Goal: Task Accomplishment & Management: Use online tool/utility

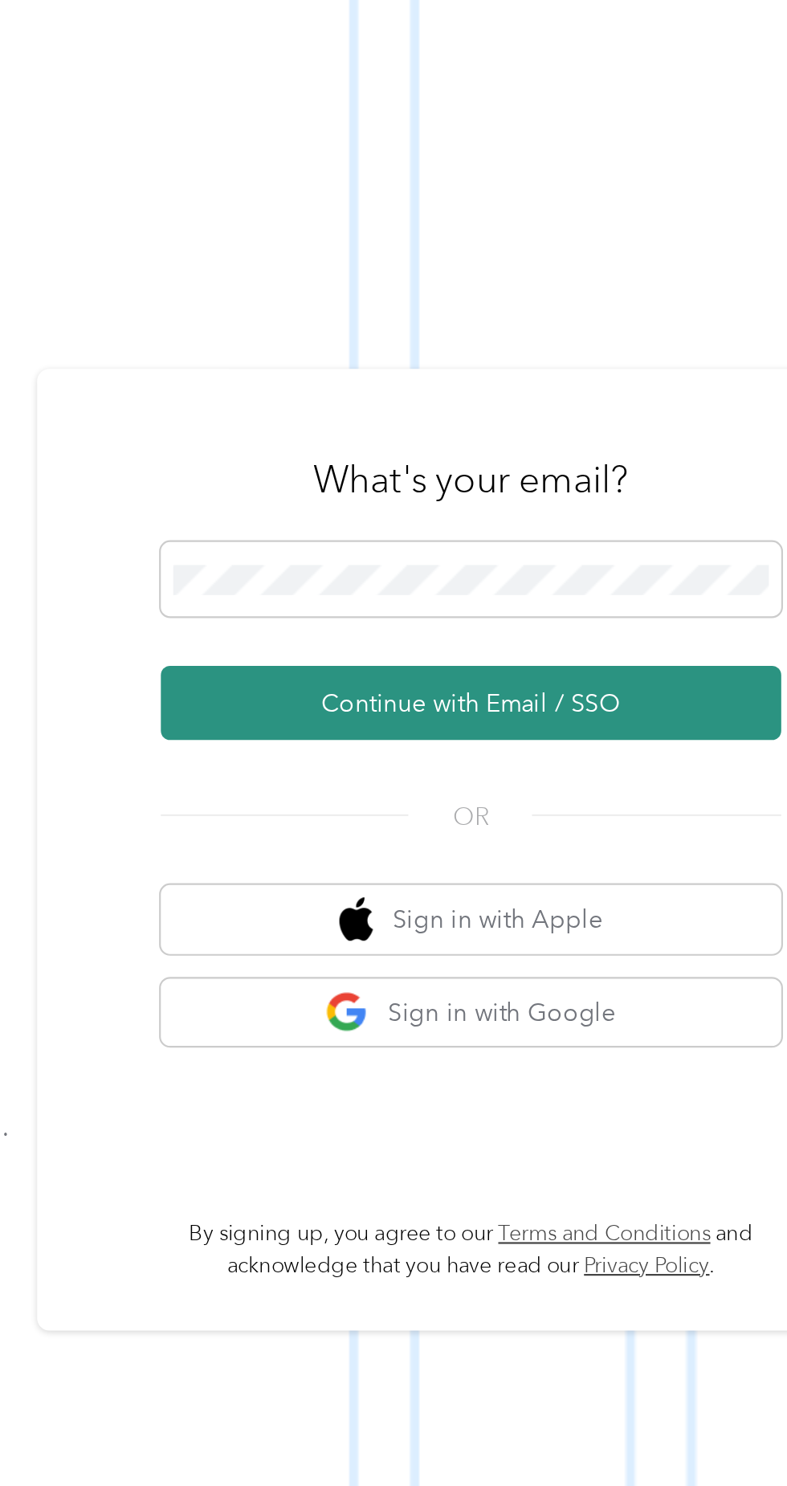
click at [623, 809] on button "Continue with Email / SSO" at bounding box center [582, 792] width 282 height 34
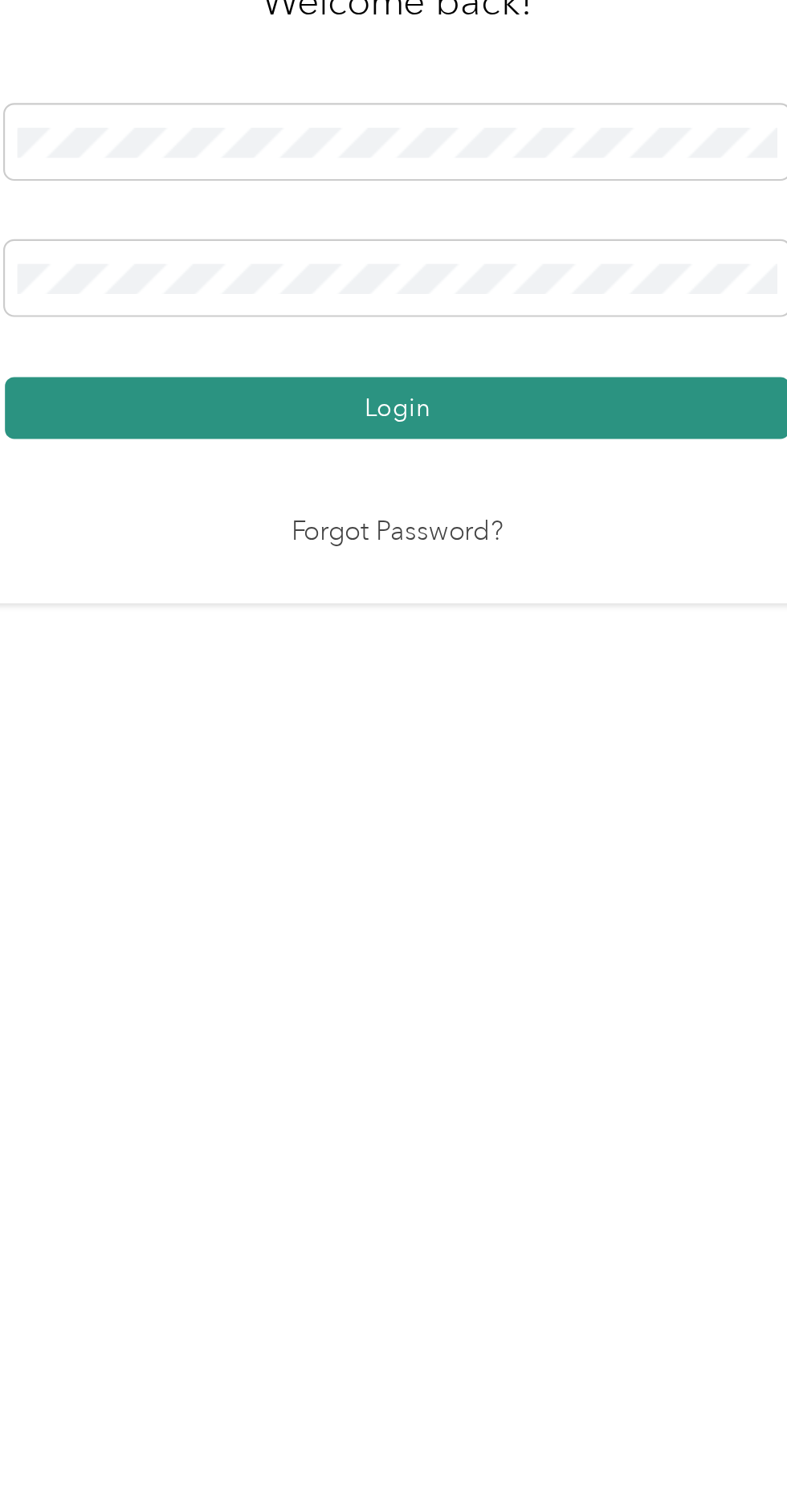
click at [472, 866] on button "Login" at bounding box center [389, 852] width 357 height 28
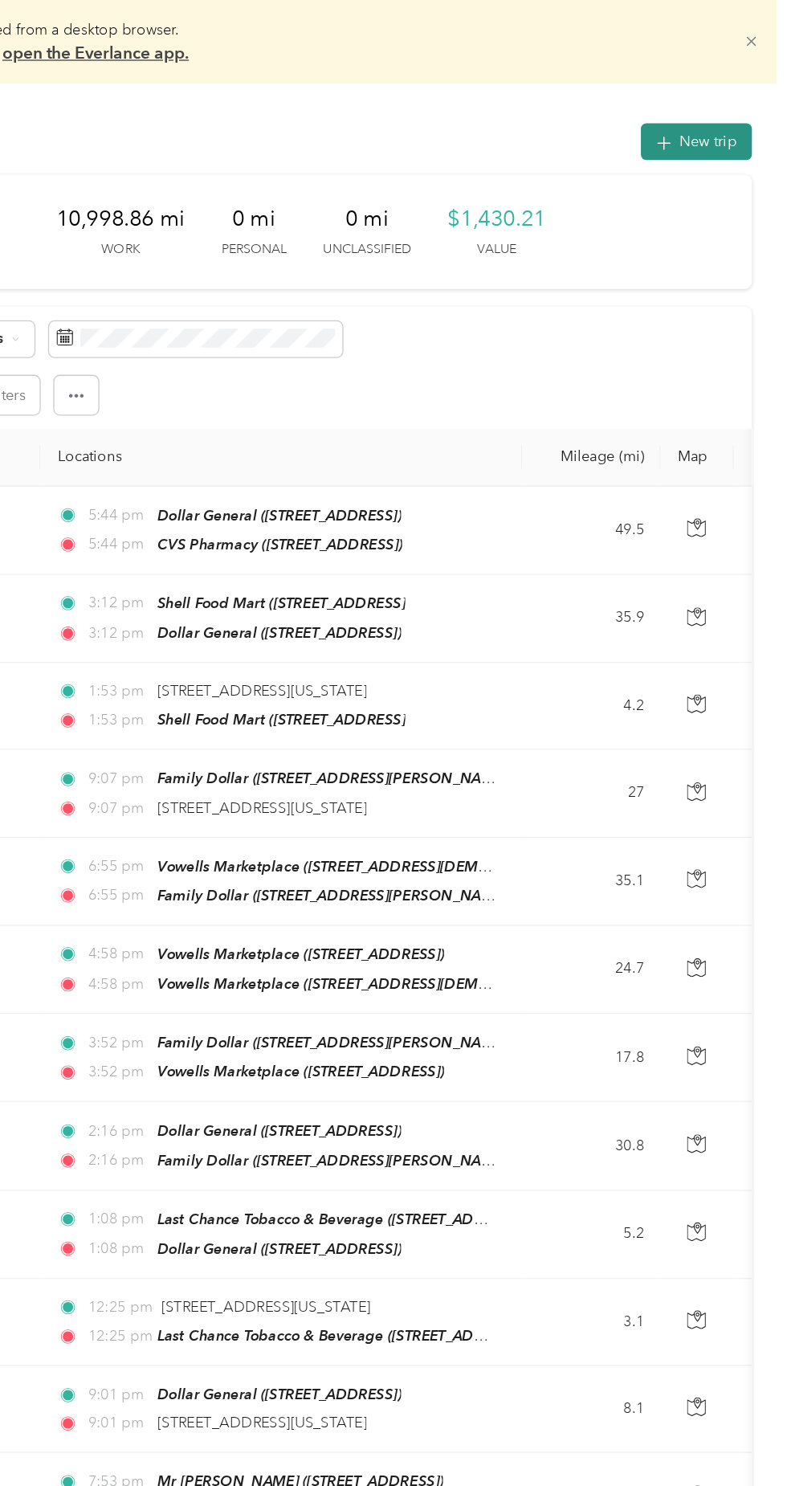
click at [731, 108] on button "New trip" at bounding box center [717, 109] width 85 height 28
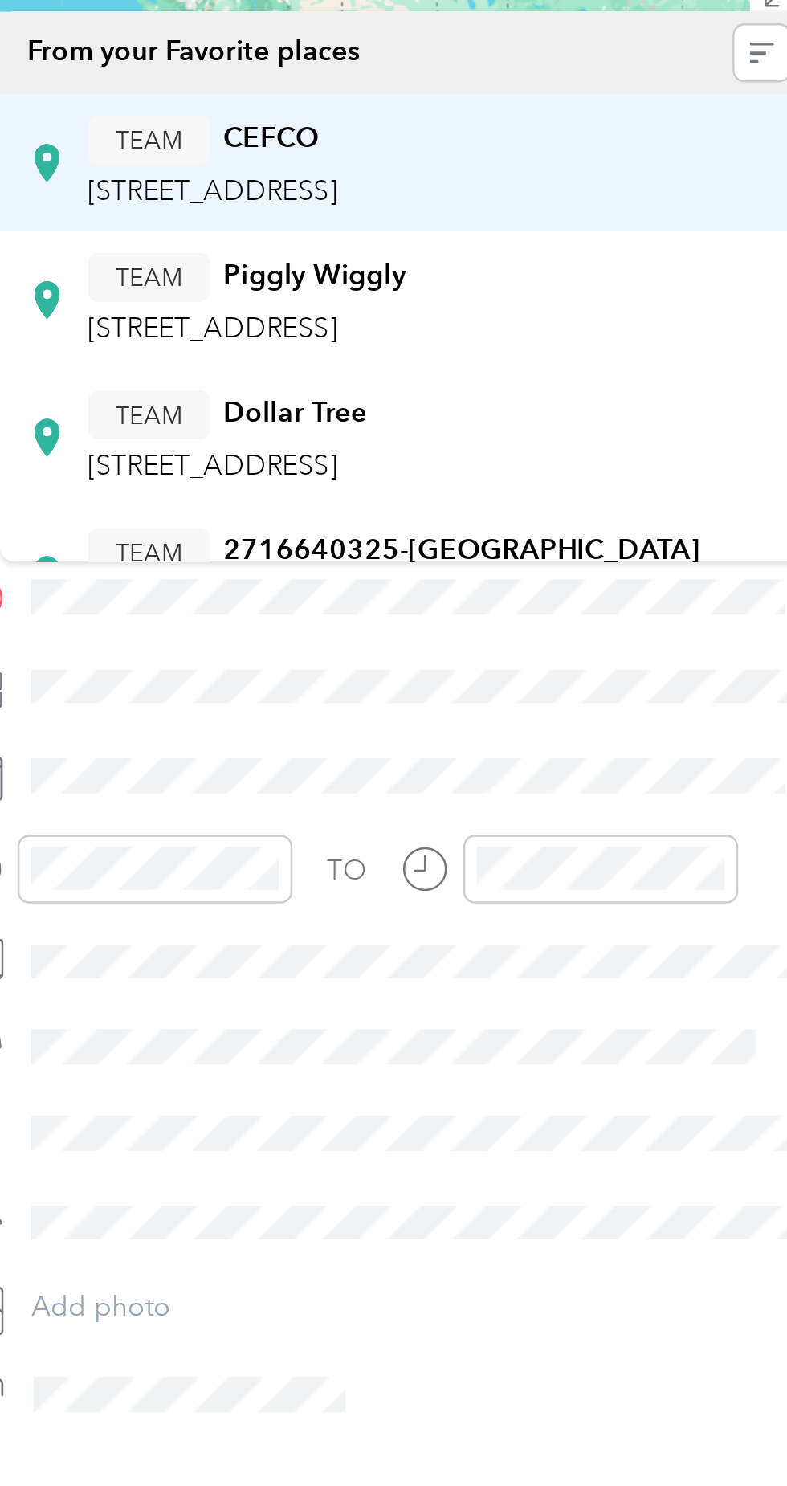
click at [567, 263] on span "[STREET_ADDRESS]" at bounding box center [516, 267] width 102 height 14
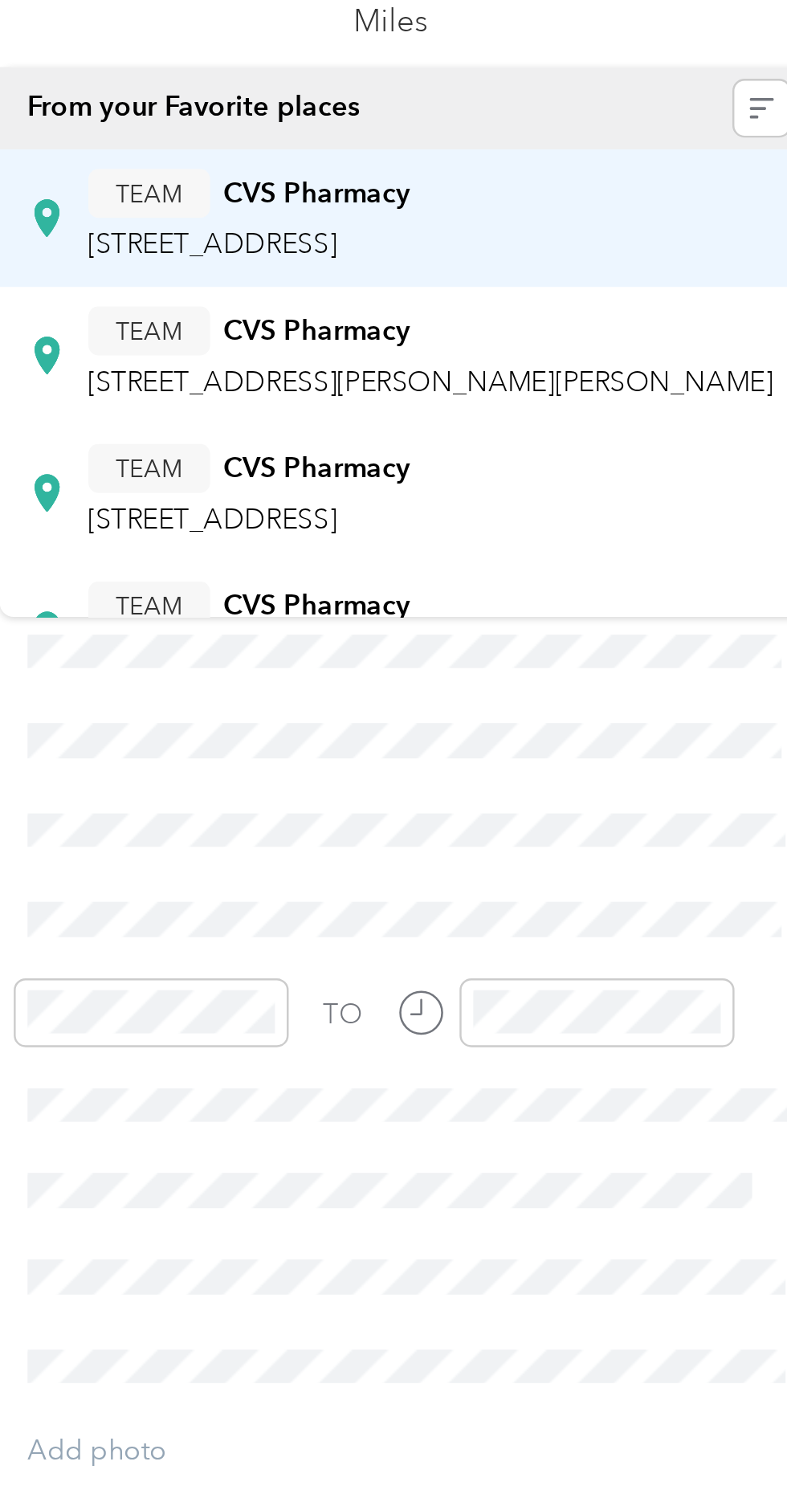
click at [569, 226] on span "[STREET_ADDRESS]" at bounding box center [518, 230] width 102 height 14
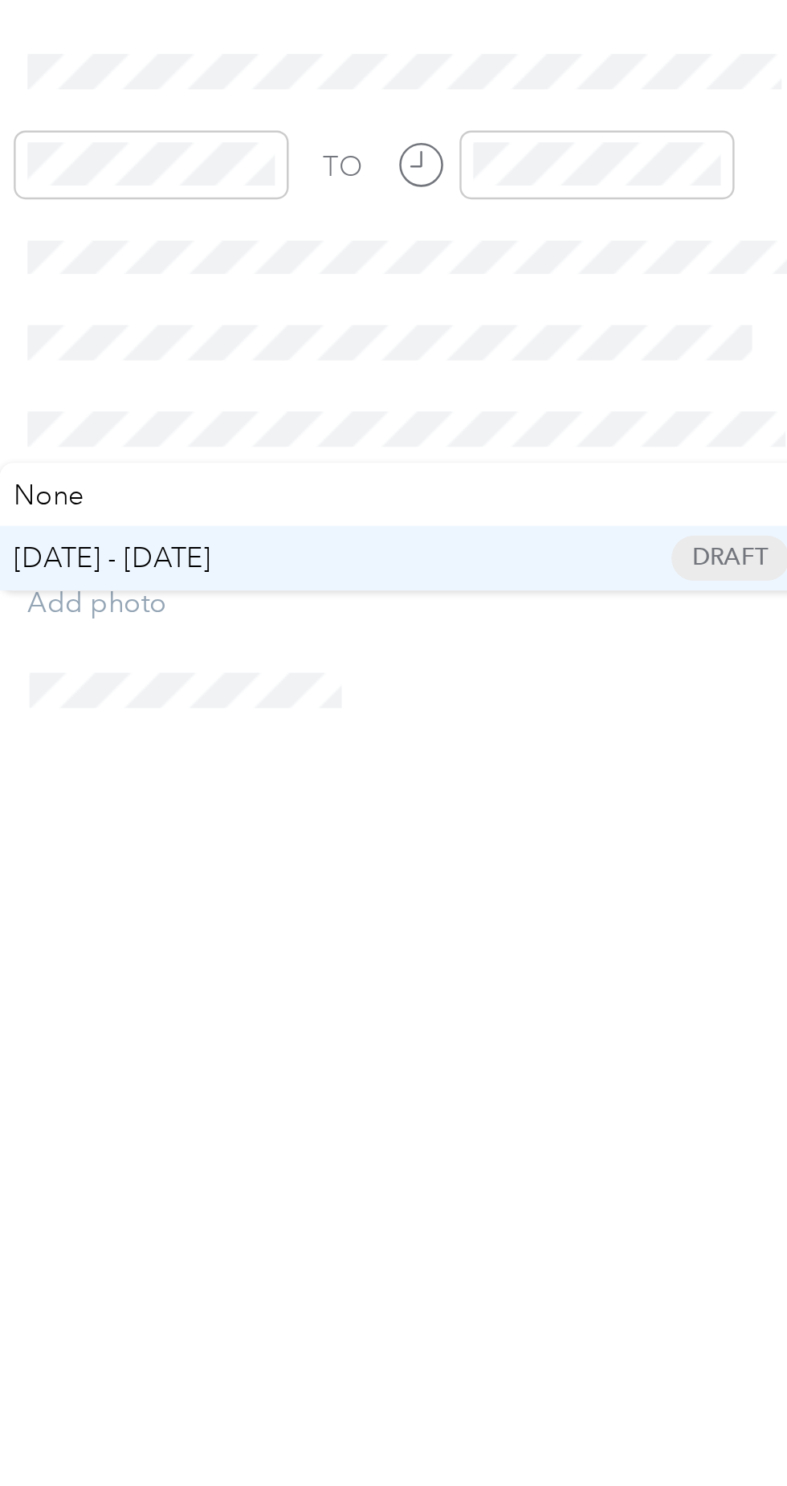
click at [524, 702] on span "[DATE] - [DATE] Draft" at bounding box center [598, 704] width 312 height 14
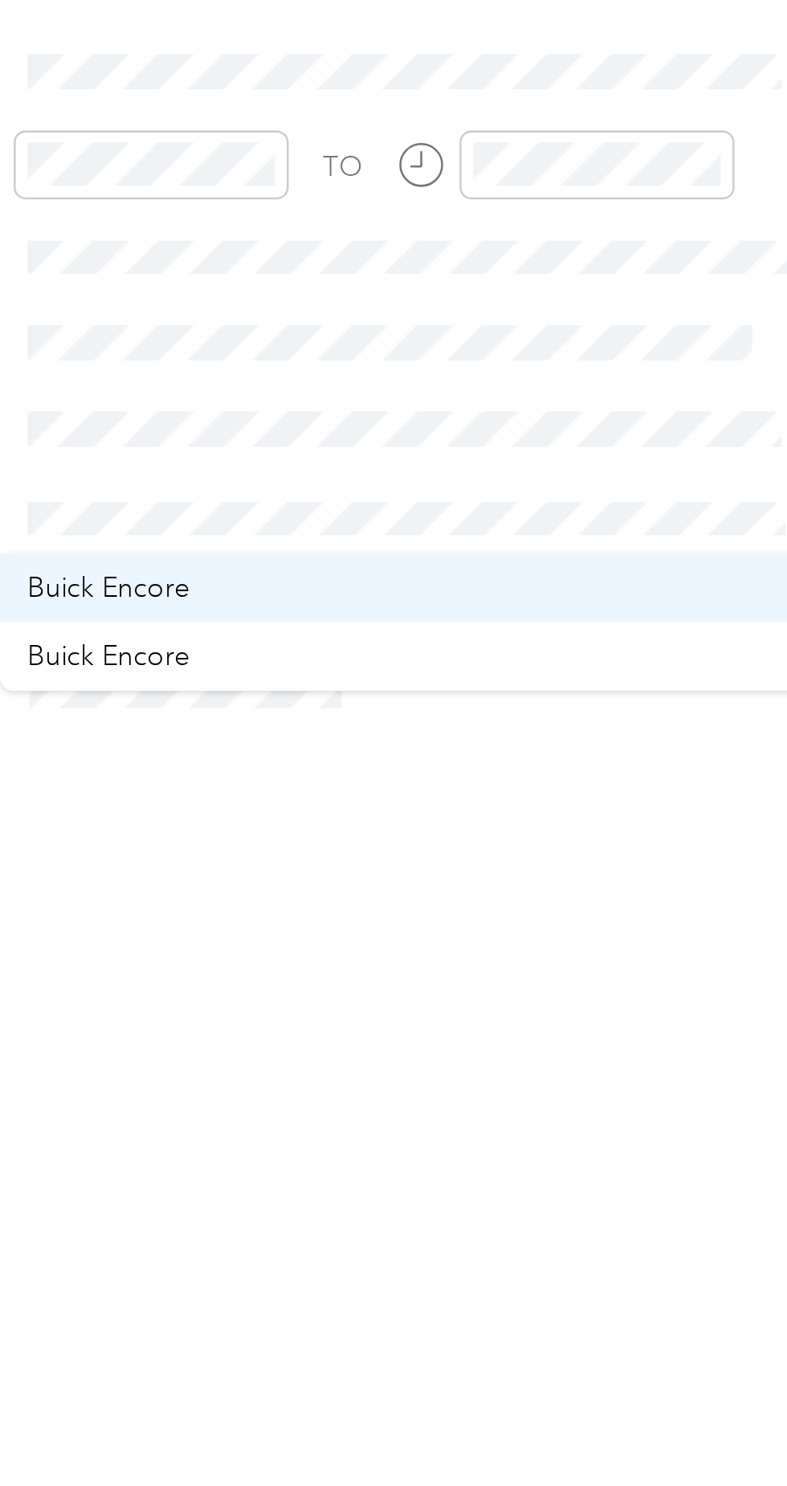
click at [525, 714] on div "Buick Encore" at bounding box center [598, 717] width 312 height 17
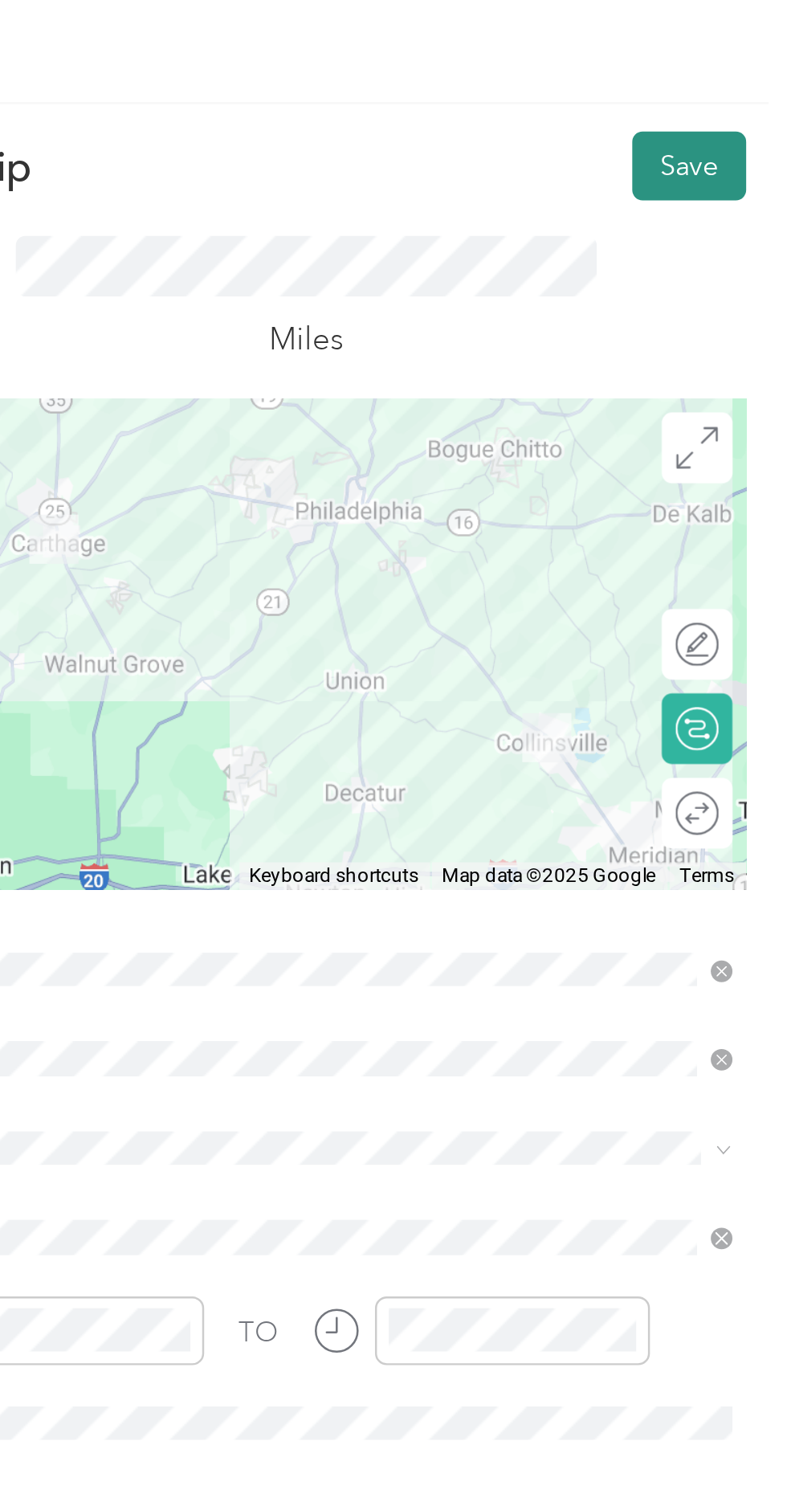
click at [736, 78] on button "Save" at bounding box center [747, 68] width 47 height 28
